Goal: Task Accomplishment & Management: Manage account settings

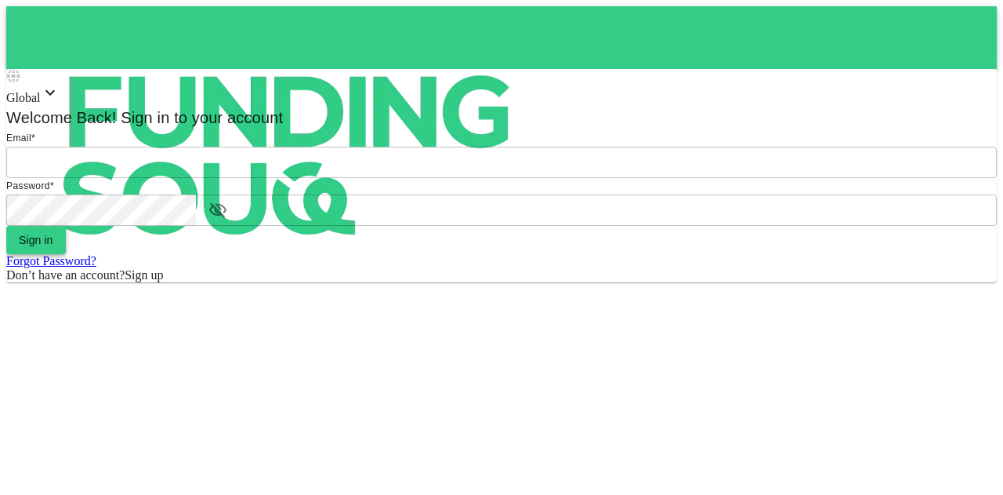
type input "mohanad.y.yasin@hotmail.com"
click at [66, 254] on button "Sign in" at bounding box center [36, 240] width 60 height 28
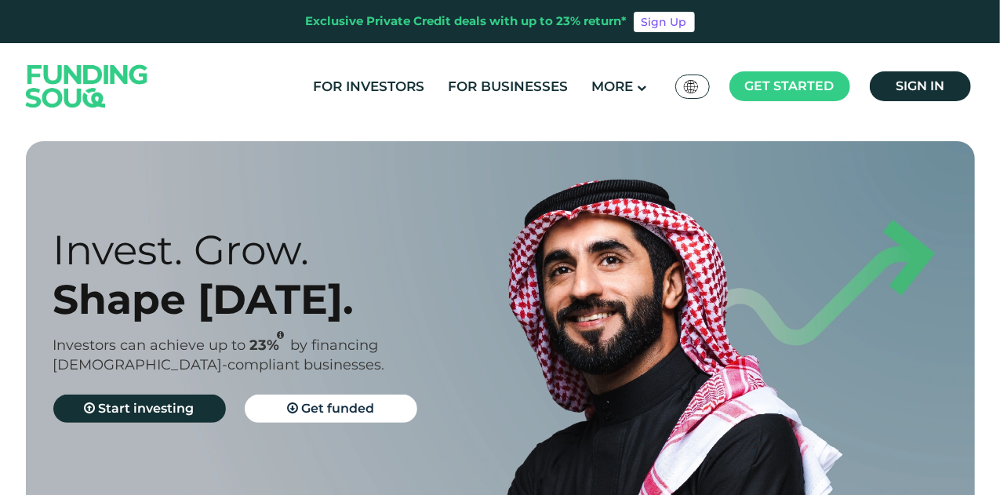
click at [971, 72] on ul "For Investors For Businesses More About Us How It Works" at bounding box center [639, 87] width 677 height 32
click at [945, 100] on link "Sign in" at bounding box center [919, 86] width 101 height 30
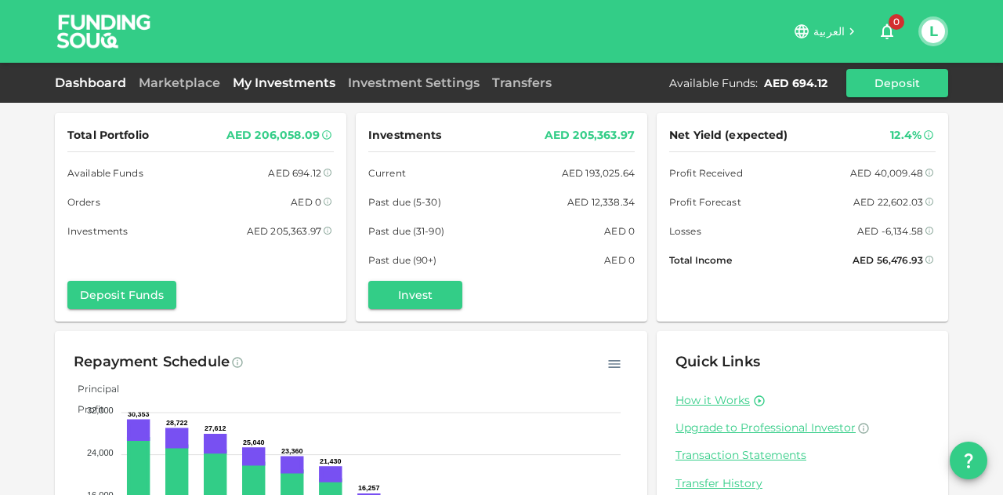
click at [259, 86] on link "My Investments" at bounding box center [284, 82] width 115 height 15
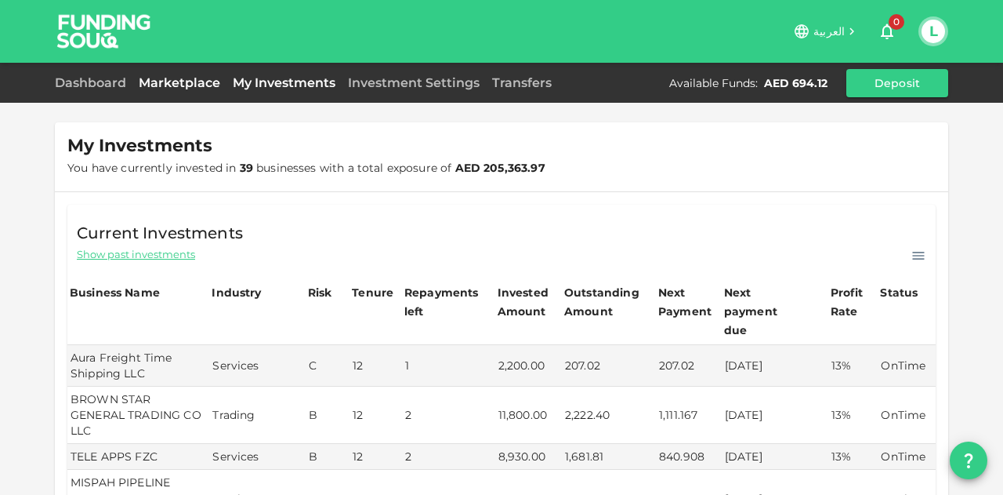
click at [187, 83] on link "Marketplace" at bounding box center [179, 82] width 94 height 15
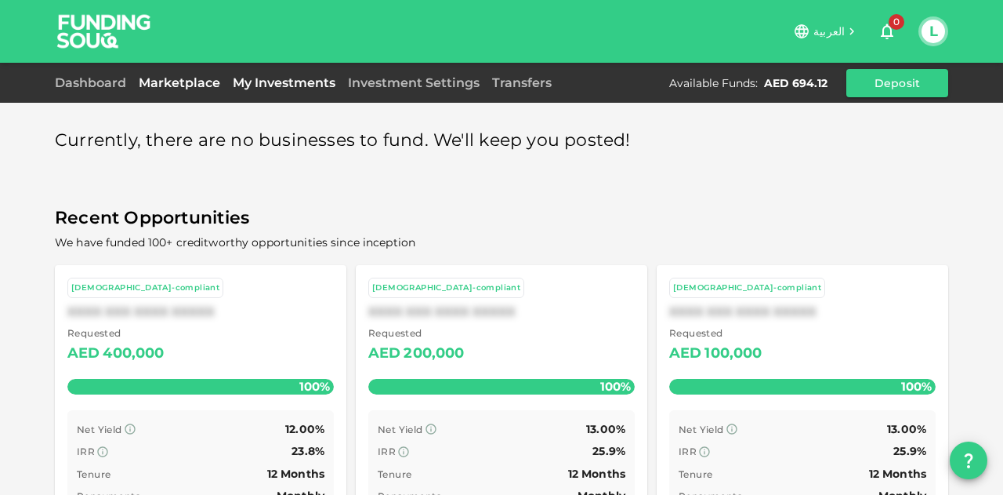
click at [285, 81] on link "My Investments" at bounding box center [284, 82] width 115 height 15
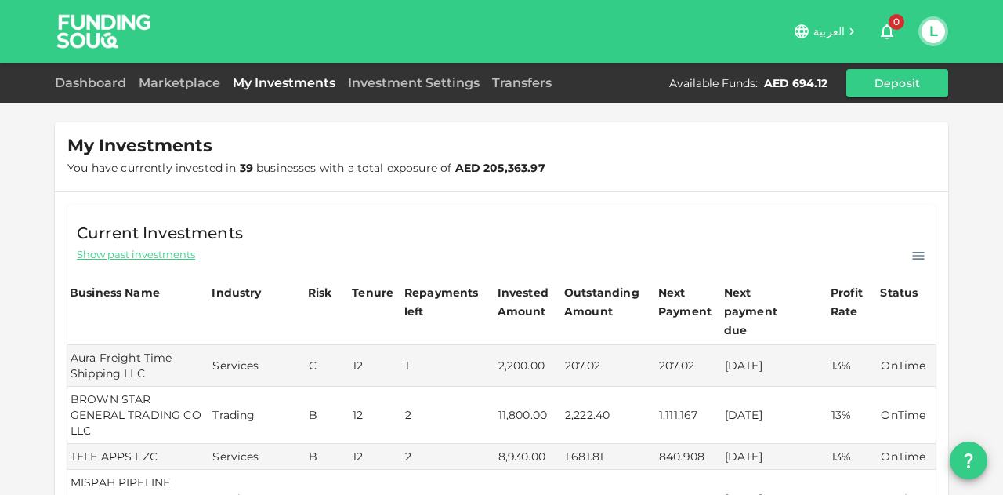
click at [158, 250] on span "Show past investments" at bounding box center [136, 254] width 118 height 15
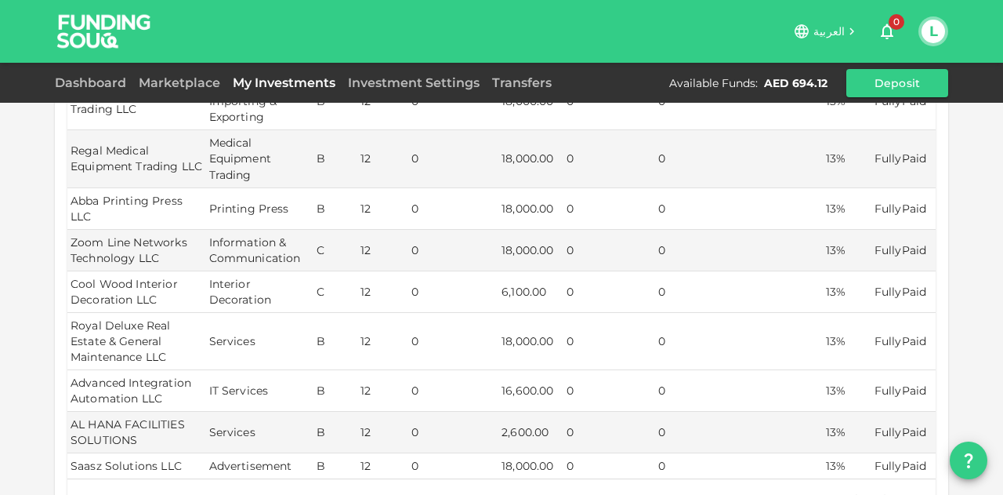
scroll to position [392, 0]
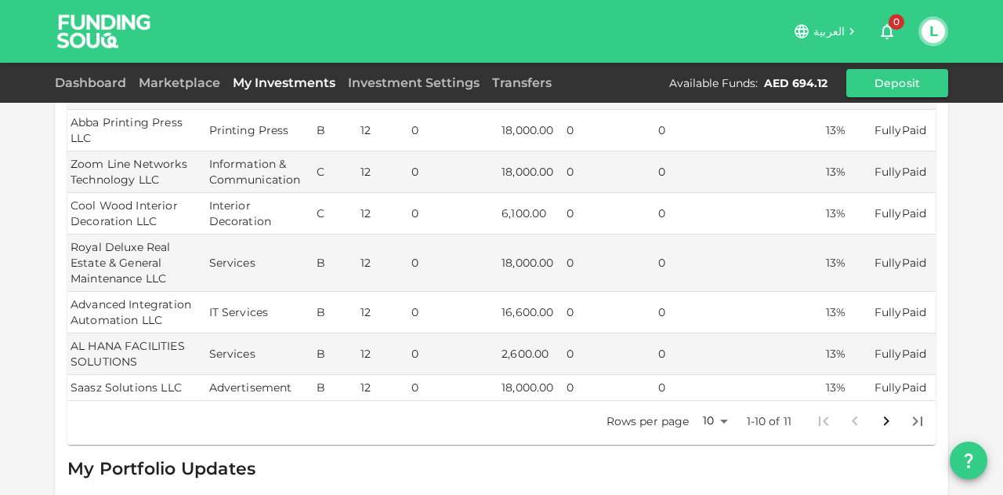
click at [694, 399] on body "العربية 0 L Dashboard Marketplace My Investments Investment Settings Transfers …" at bounding box center [501, 247] width 1003 height 495
click at [684, 452] on div at bounding box center [501, 247] width 1003 height 495
click at [699, 401] on body "العربية 0 L Dashboard Marketplace My Investments Investment Settings Transfers …" at bounding box center [501, 247] width 1003 height 495
click at [704, 445] on li "50" at bounding box center [709, 440] width 47 height 28
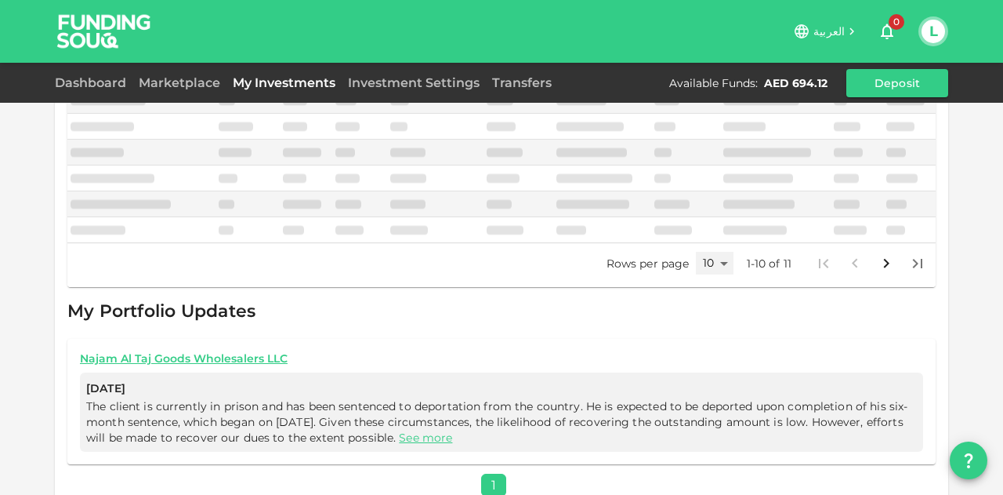
type input "50"
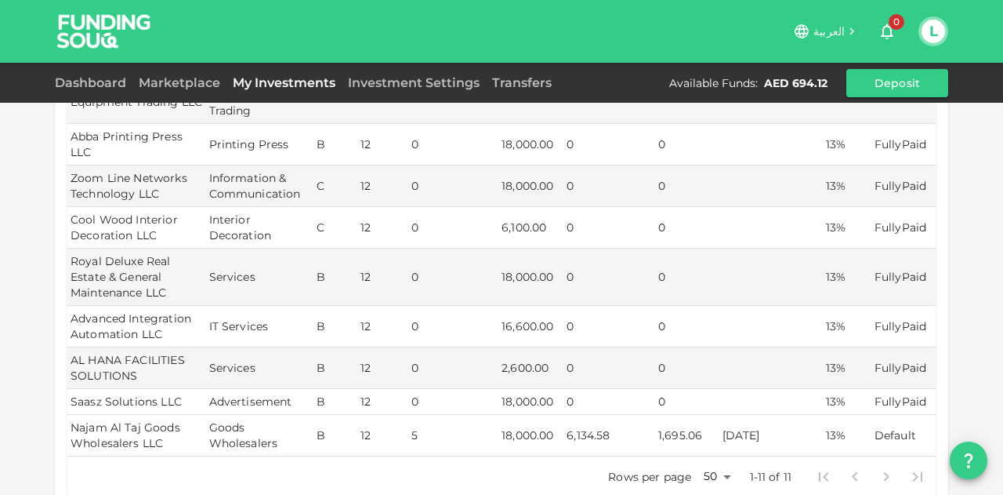
click at [568, 415] on td "6,134.58" at bounding box center [610, 436] width 92 height 42
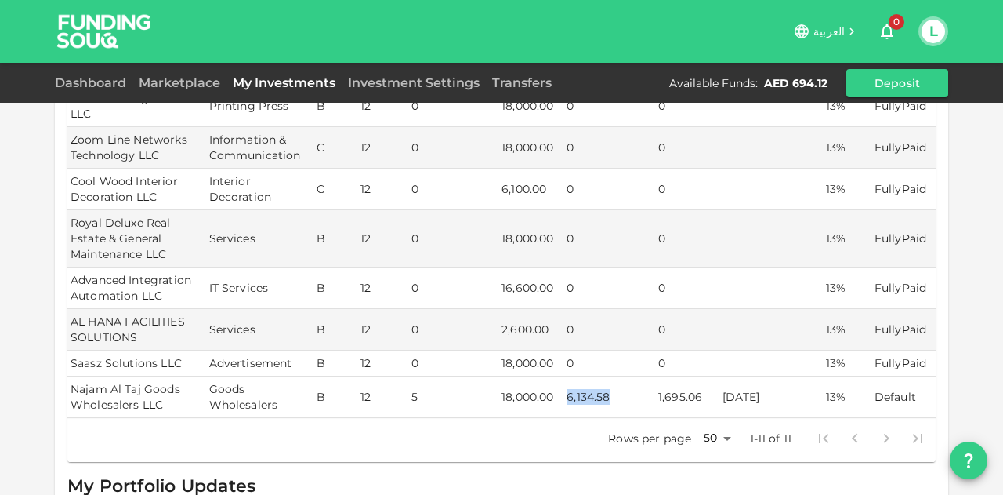
scroll to position [392, 0]
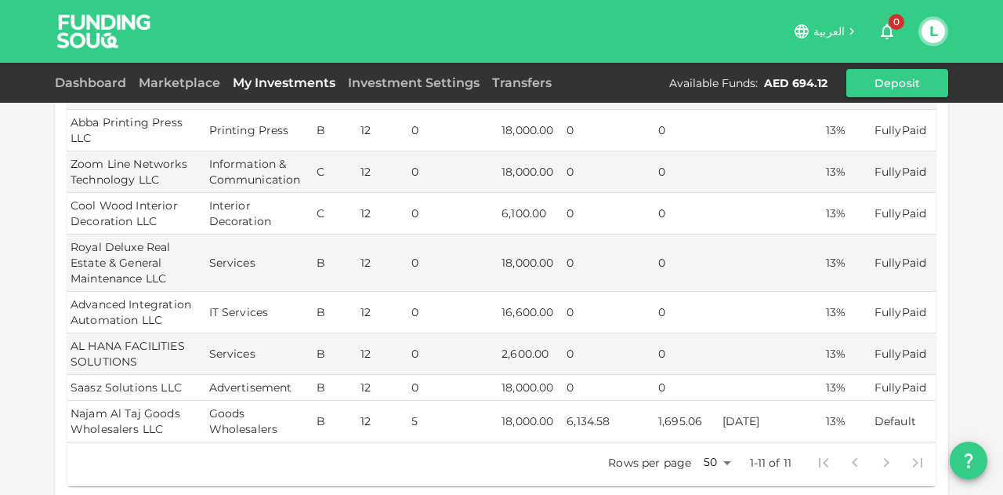
click at [775, 408] on td "07/02/2025" at bounding box center [771, 422] width 103 height 42
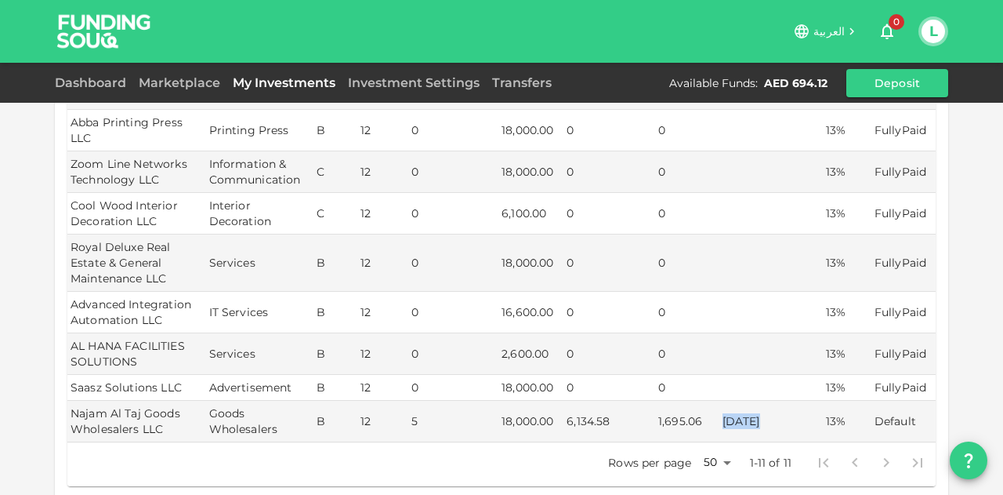
scroll to position [591, 0]
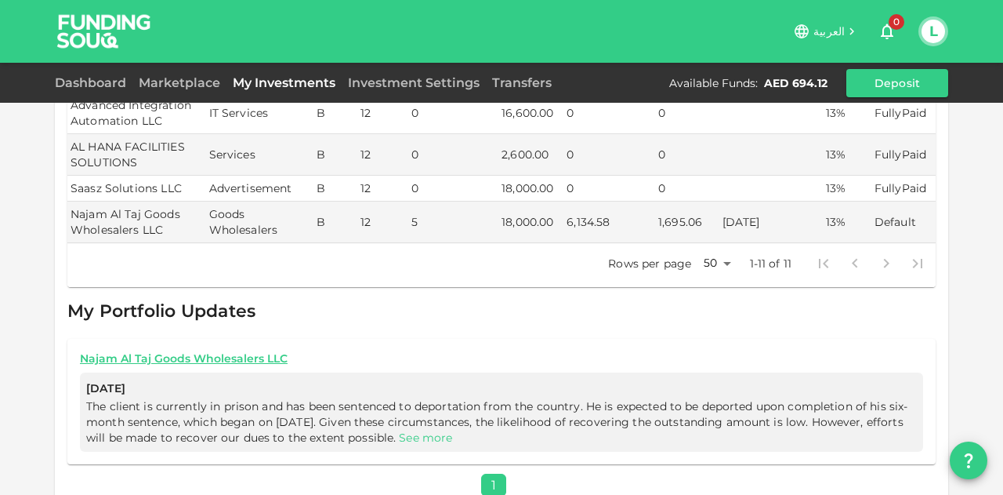
click at [452, 430] on link "See more" at bounding box center [425, 437] width 53 height 14
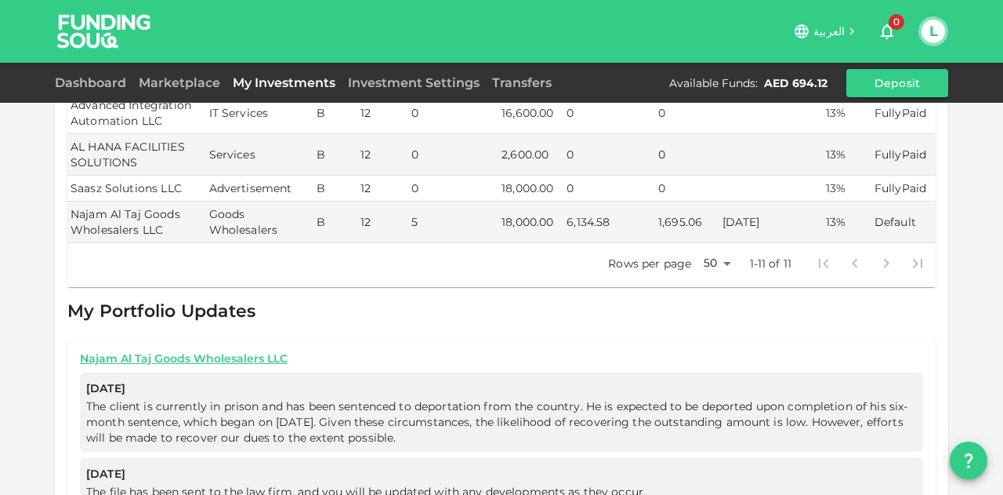
scroll to position [670, 0]
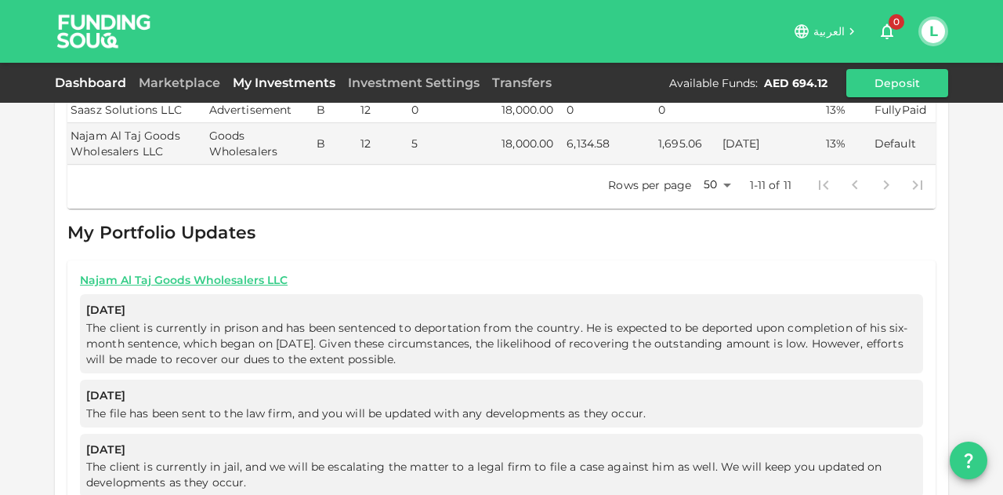
click at [93, 76] on link "Dashboard" at bounding box center [94, 82] width 78 height 15
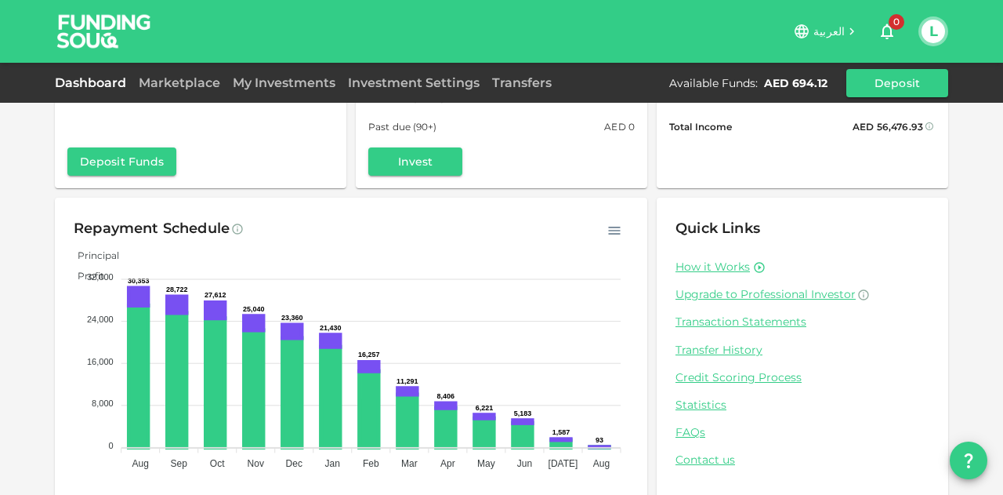
scroll to position [154, 0]
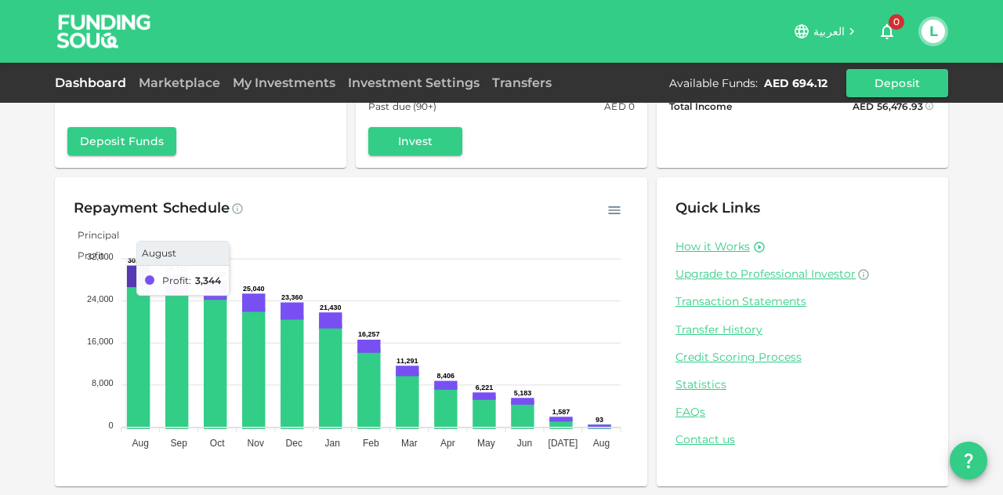
click at [136, 270] on icon at bounding box center [138, 275] width 19 height 17
click at [191, 64] on div "Dashboard Marketplace My Investments Investment Settings Transfers Available Fu…" at bounding box center [501, 83] width 1003 height 40
click at [188, 76] on link "Marketplace" at bounding box center [179, 82] width 94 height 15
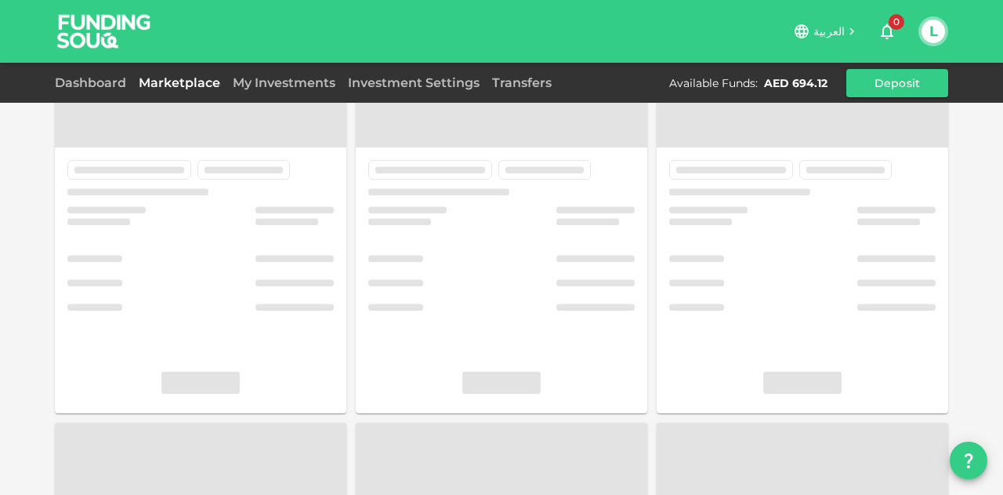
scroll to position [85, 0]
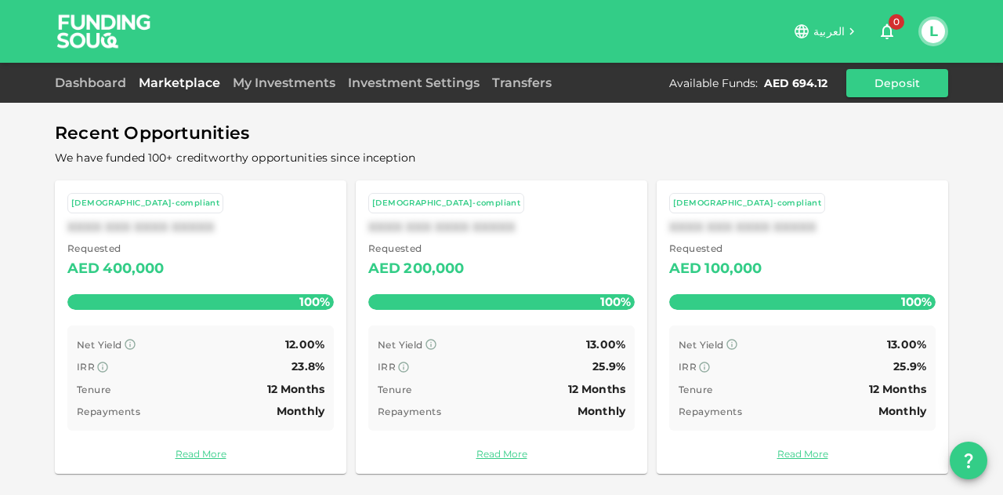
click at [321, 90] on div "My Investments" at bounding box center [284, 83] width 115 height 19
click at [314, 83] on link "My Investments" at bounding box center [284, 82] width 115 height 15
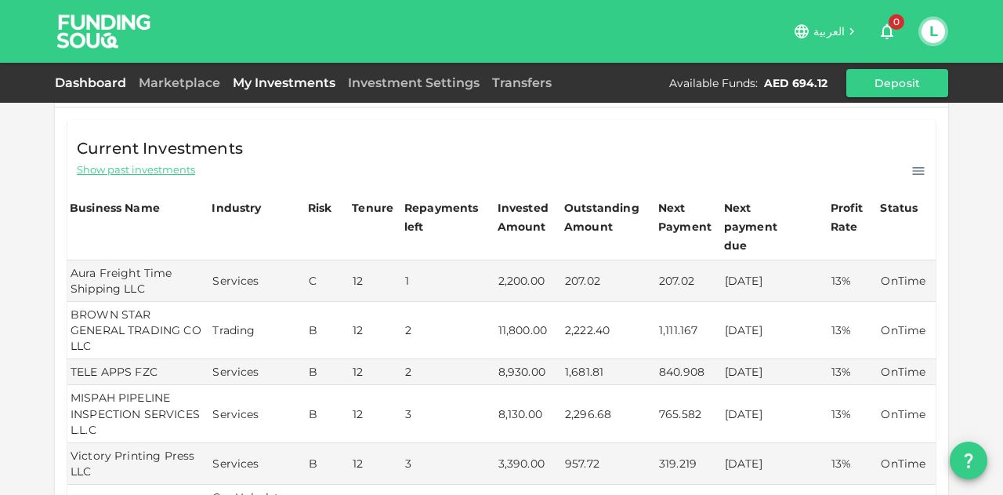
click at [96, 82] on link "Dashboard" at bounding box center [94, 82] width 78 height 15
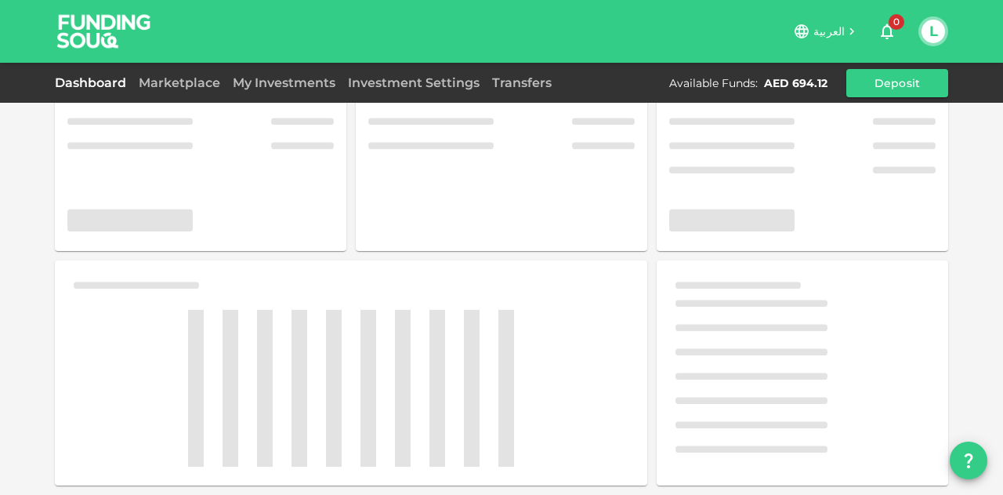
scroll to position [85, 0]
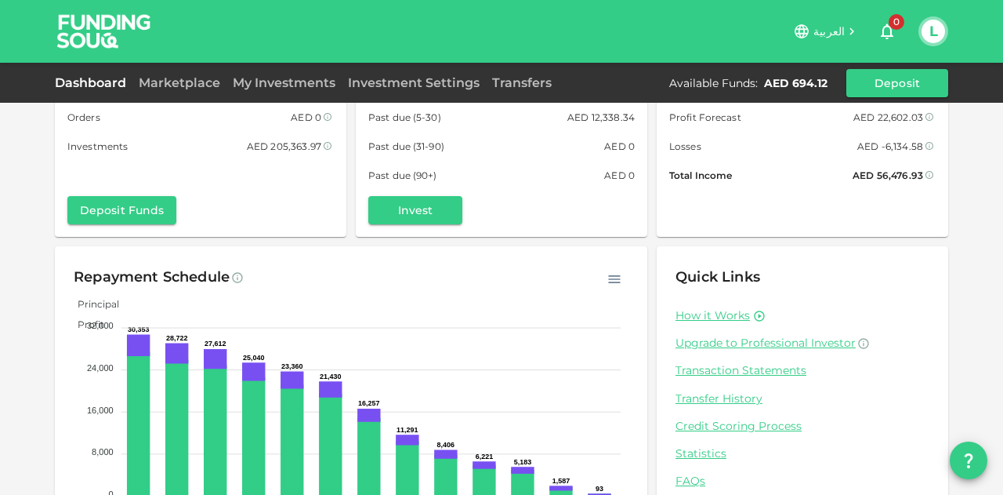
click at [111, 23] on img at bounding box center [104, 31] width 118 height 62
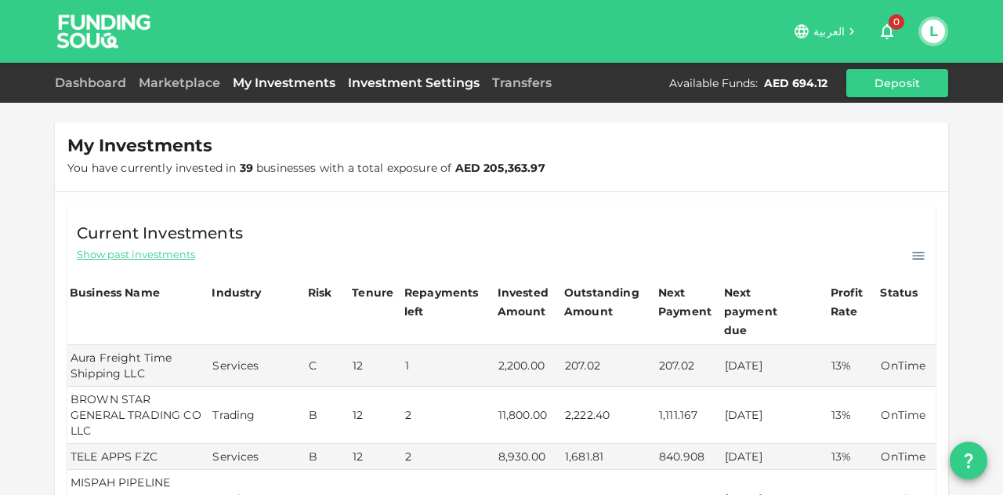
click at [423, 87] on link "Investment Settings" at bounding box center [414, 82] width 144 height 15
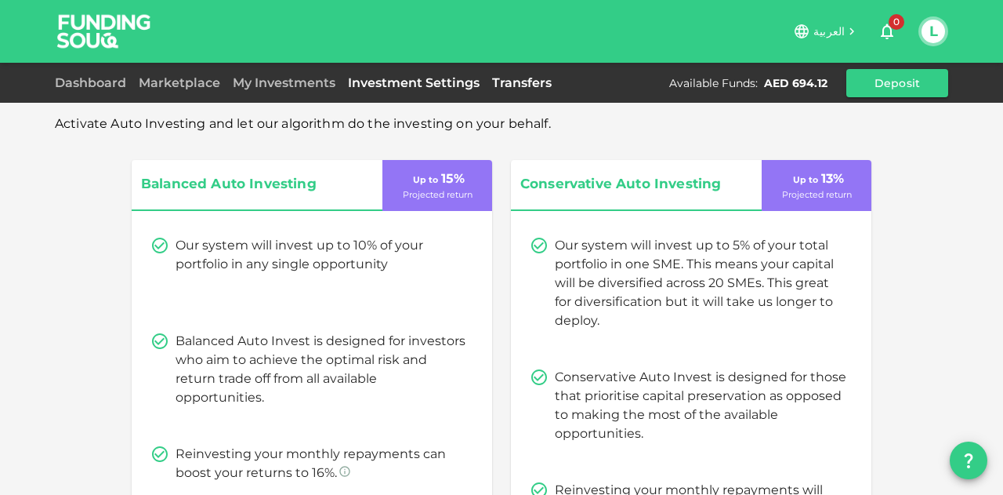
click at [514, 84] on link "Transfers" at bounding box center [522, 82] width 72 height 15
